Goal: Navigation & Orientation: Find specific page/section

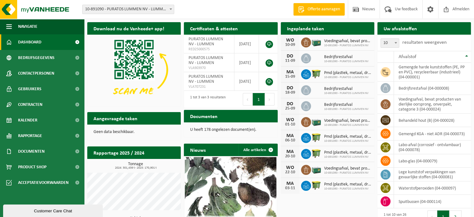
click at [301, 28] on h2 "Ingeplande taken" at bounding box center [306, 28] width 50 height 12
click at [25, 119] on span "Kalender" at bounding box center [27, 120] width 19 height 16
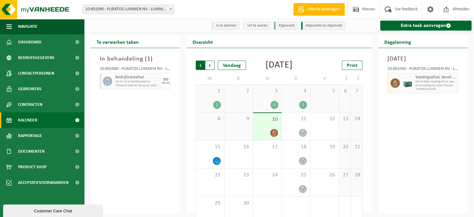
click at [209, 65] on span "Volgende" at bounding box center [210, 65] width 9 height 9
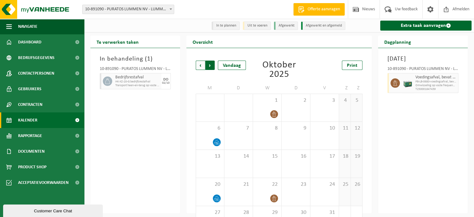
click at [198, 65] on span "Vorige" at bounding box center [200, 65] width 9 height 9
